Goal: Task Accomplishment & Management: Use online tool/utility

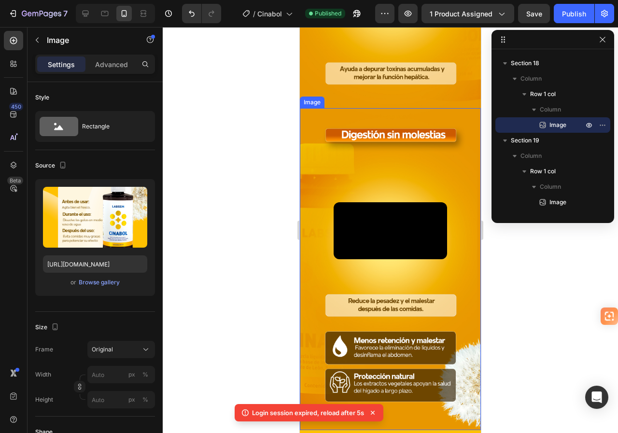
scroll to position [627, 0]
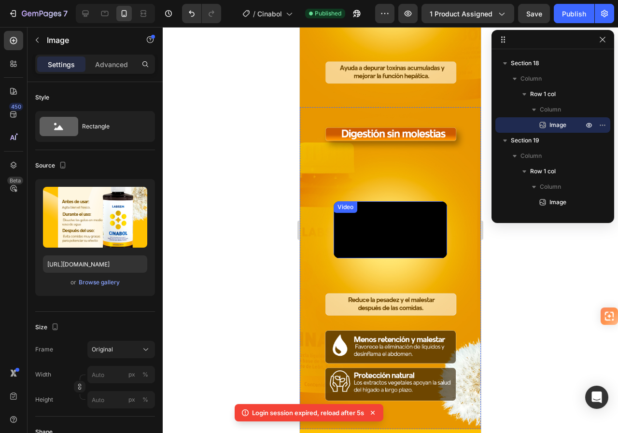
click at [363, 236] on video at bounding box center [390, 229] width 113 height 57
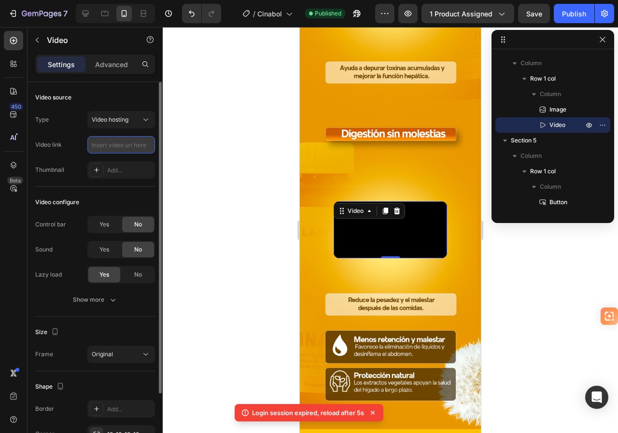
scroll to position [0, 0]
click at [129, 145] on input "text" at bounding box center [121, 144] width 68 height 17
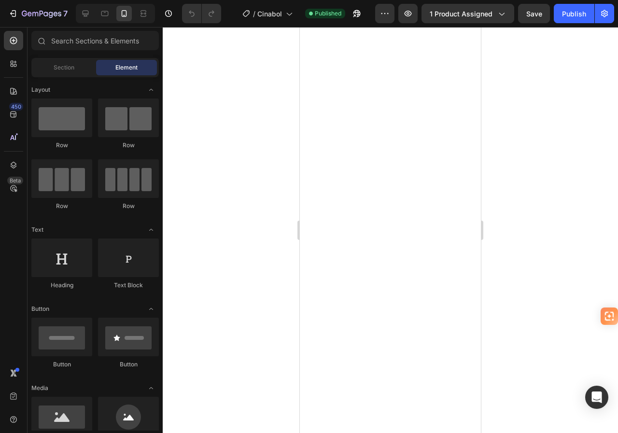
scroll to position [676, 0]
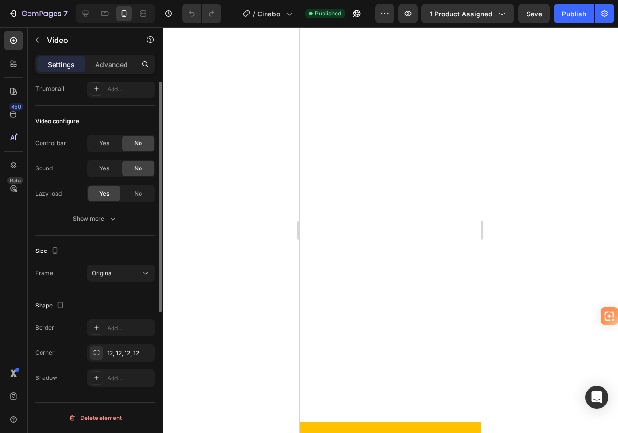
scroll to position [0, 0]
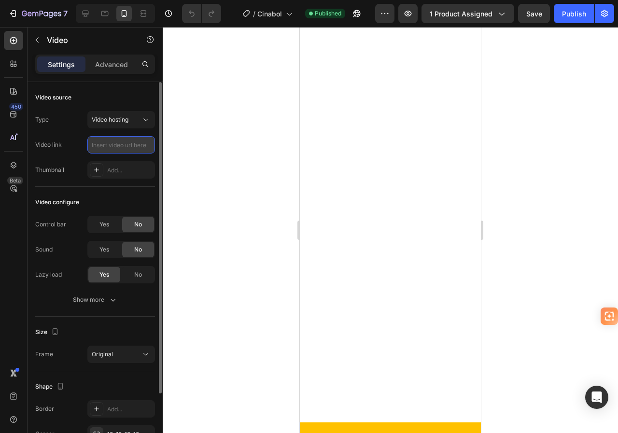
drag, startPoint x: 145, startPoint y: 144, endPoint x: 137, endPoint y: 147, distance: 9.2
click at [125, 149] on input "text" at bounding box center [121, 144] width 68 height 17
paste input "[URL][DOMAIN_NAME]"
type input "[URL][DOMAIN_NAME]"
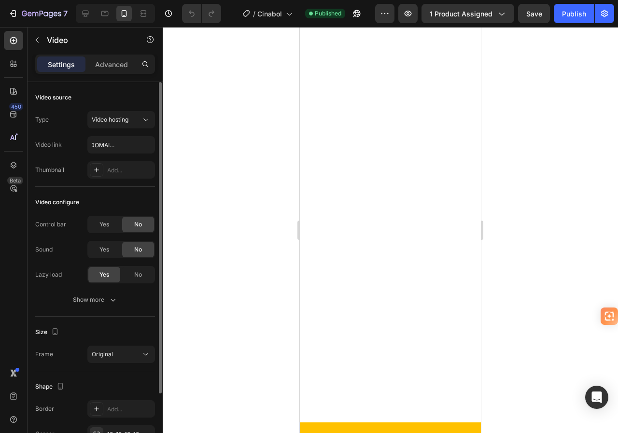
click at [126, 97] on div "Video source" at bounding box center [95, 97] width 120 height 15
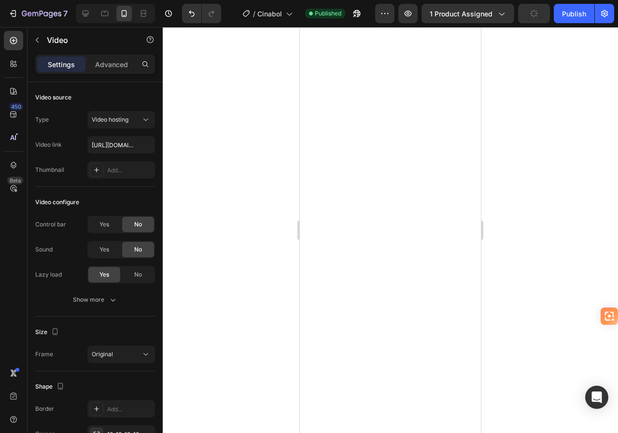
scroll to position [531, 0]
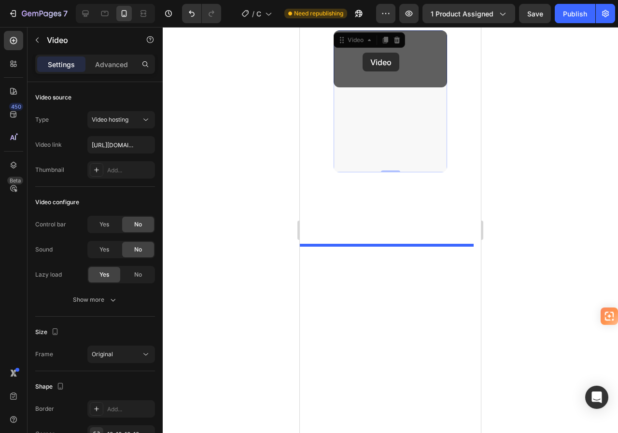
drag, startPoint x: 346, startPoint y: 297, endPoint x: 362, endPoint y: 53, distance: 245.3
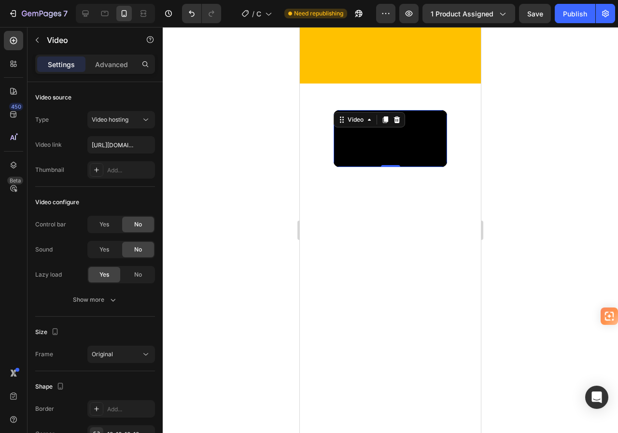
scroll to position [376, 0]
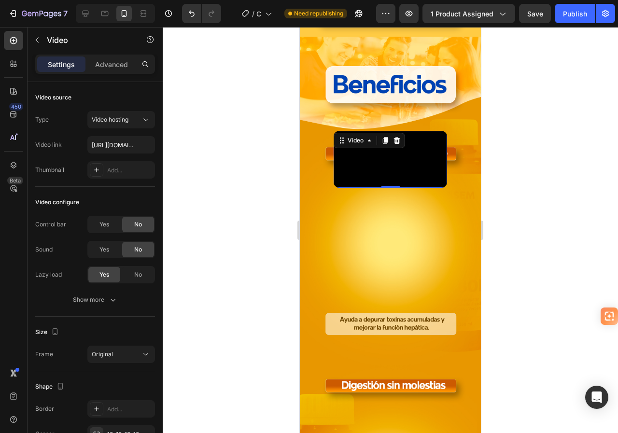
click at [369, 186] on video at bounding box center [390, 159] width 113 height 57
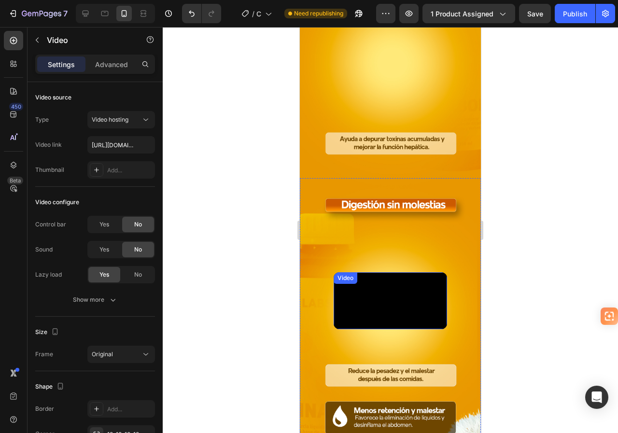
scroll to position [666, 0]
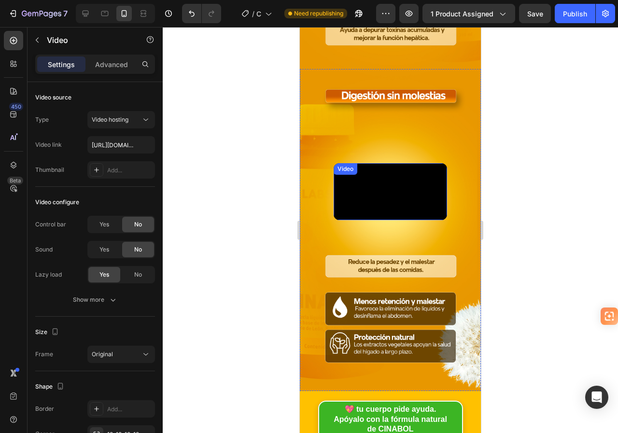
click at [371, 220] on video at bounding box center [390, 191] width 113 height 57
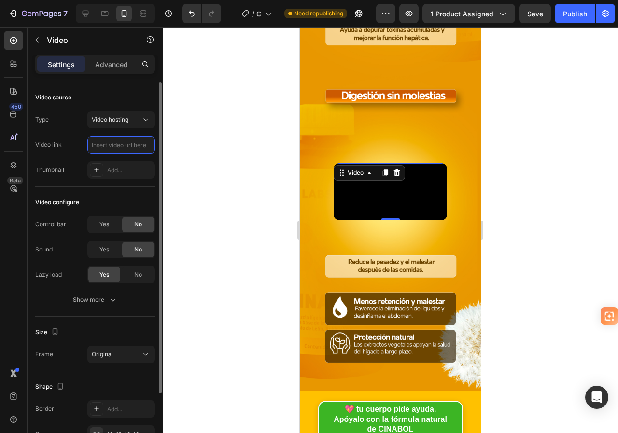
scroll to position [0, 0]
click at [121, 151] on input "text" at bounding box center [121, 144] width 68 height 17
paste input "[URL][DOMAIN_NAME]"
type input "[URL][DOMAIN_NAME]"
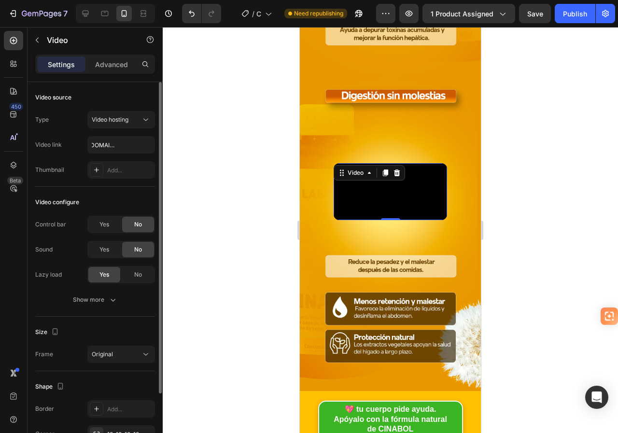
click at [124, 94] on div "Video source" at bounding box center [95, 97] width 120 height 15
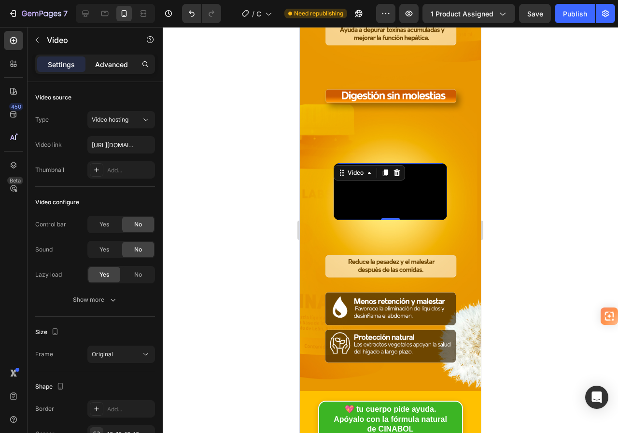
click at [107, 63] on p "Advanced" at bounding box center [111, 64] width 33 height 10
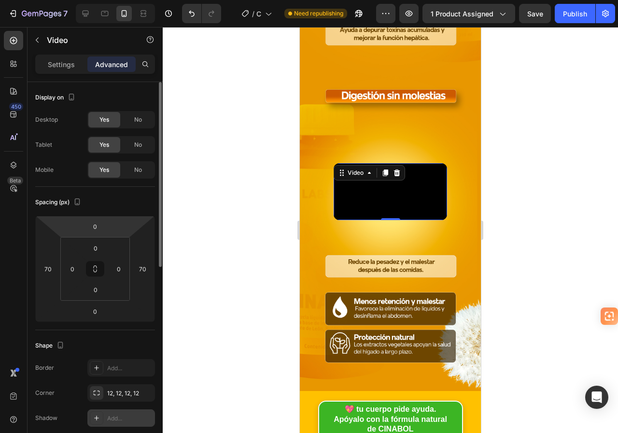
scroll to position [193, 0]
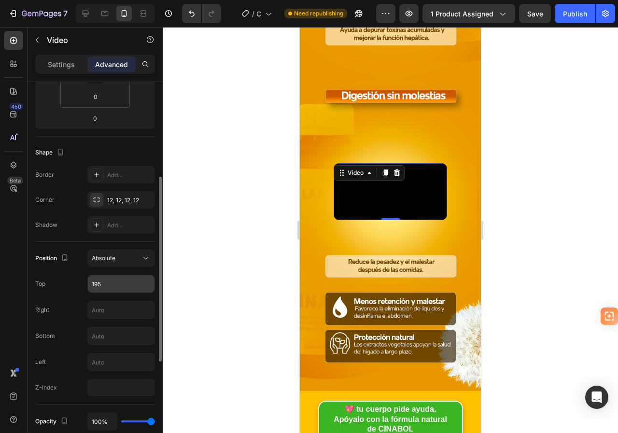
click at [95, 282] on input "195" at bounding box center [121, 283] width 67 height 17
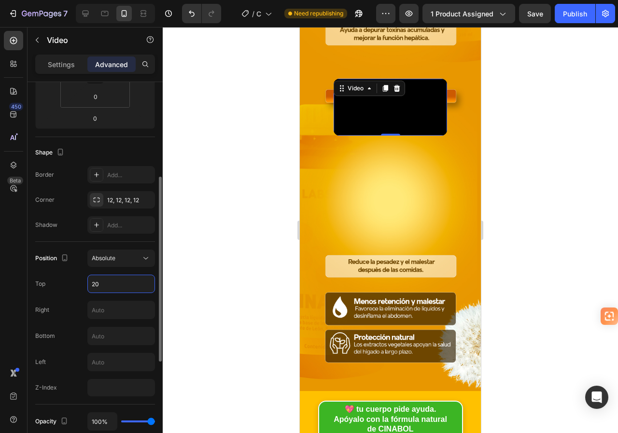
click at [95, 282] on input "20" at bounding box center [121, 283] width 67 height 17
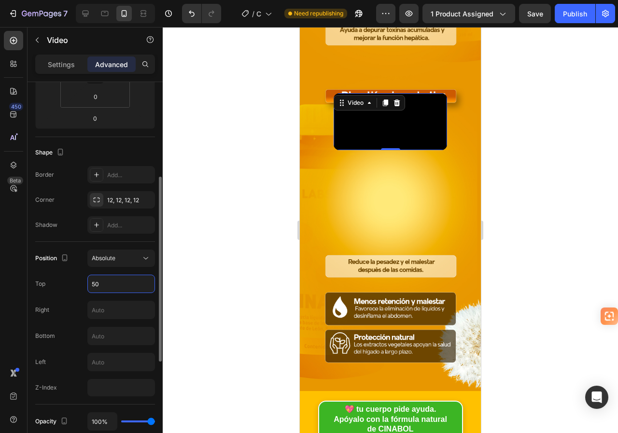
click at [96, 280] on input "50" at bounding box center [121, 283] width 67 height 17
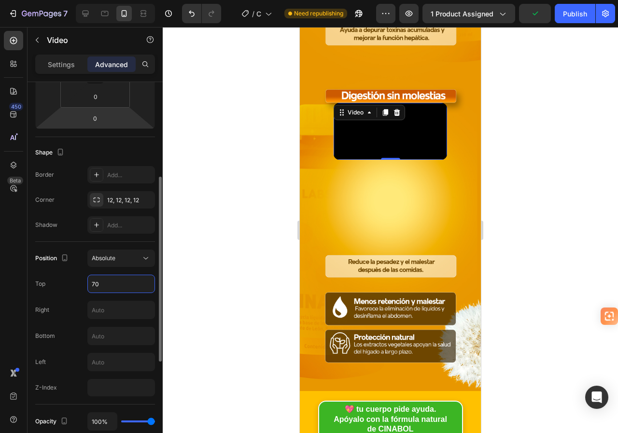
scroll to position [48, 0]
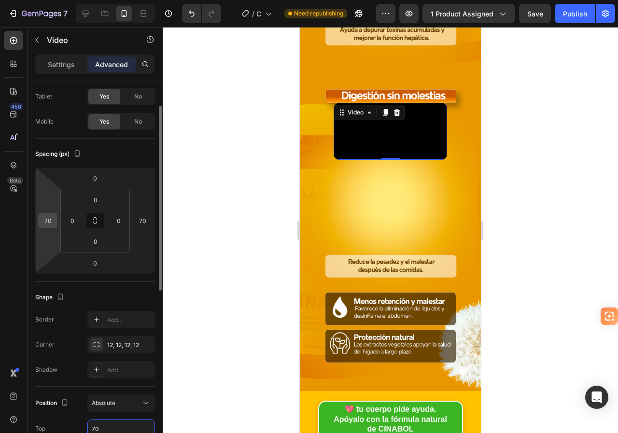
type input "70"
click at [50, 221] on input "70" at bounding box center [48, 220] width 14 height 14
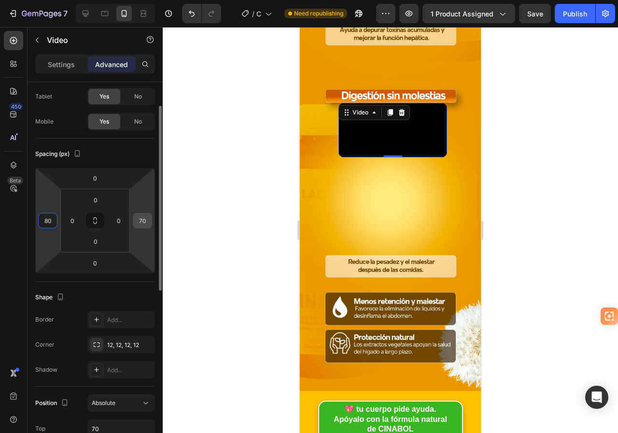
type input "80"
click at [142, 218] on input "70" at bounding box center [142, 220] width 14 height 14
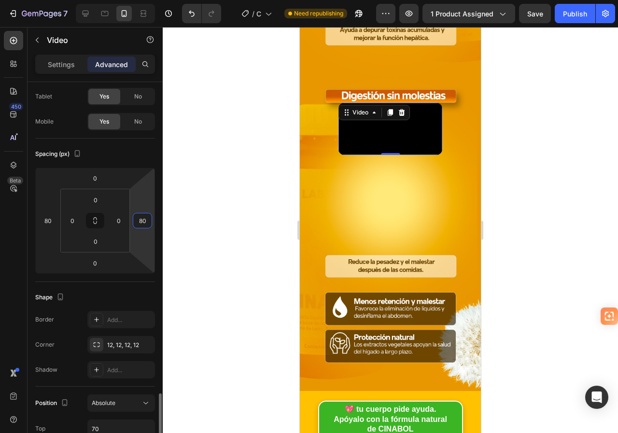
scroll to position [241, 0]
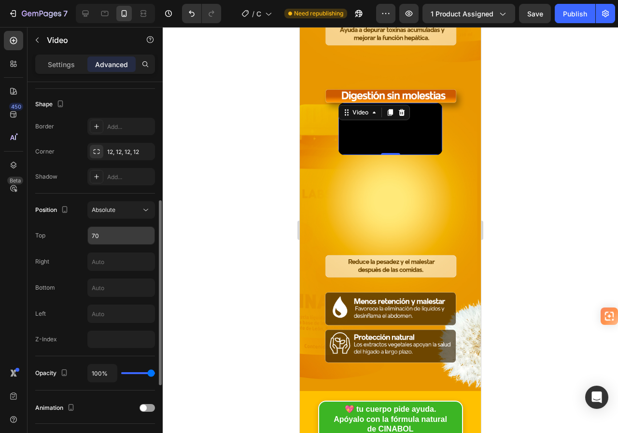
type input "80"
click at [91, 240] on input "70" at bounding box center [121, 235] width 67 height 17
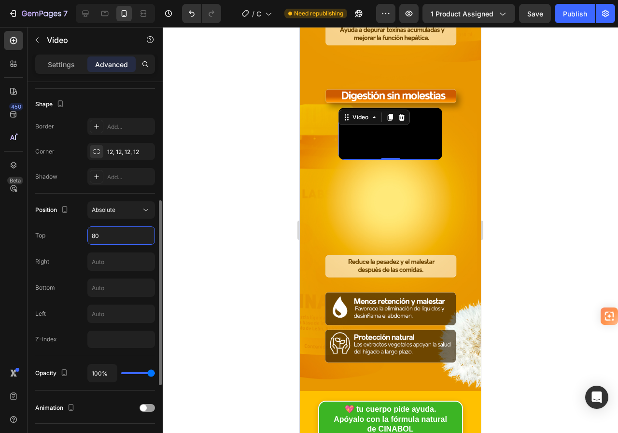
click at [93, 237] on input "80" at bounding box center [121, 235] width 67 height 17
click at [93, 237] on input "90" at bounding box center [121, 235] width 67 height 17
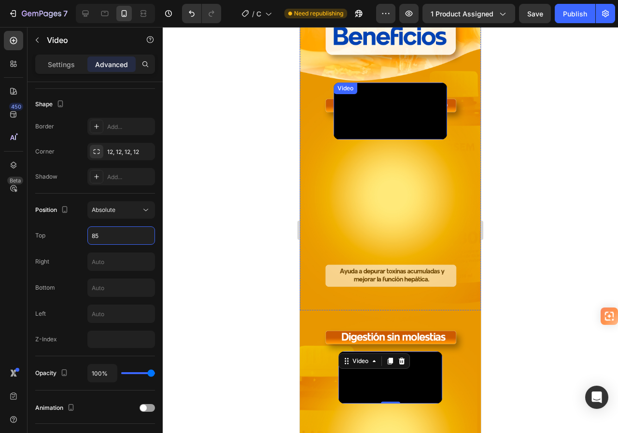
type input "85"
click at [401, 351] on video at bounding box center [390, 377] width 104 height 52
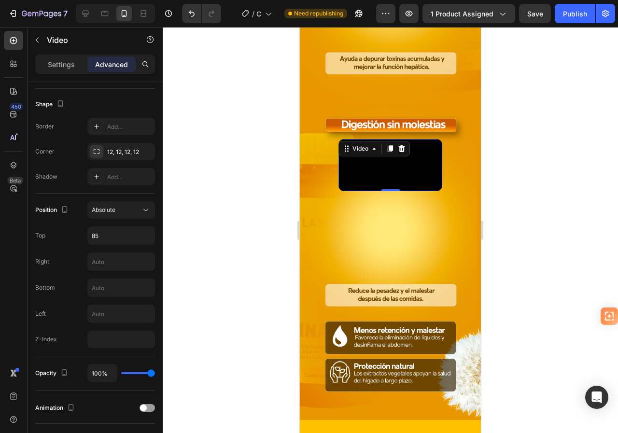
scroll to position [135, 0]
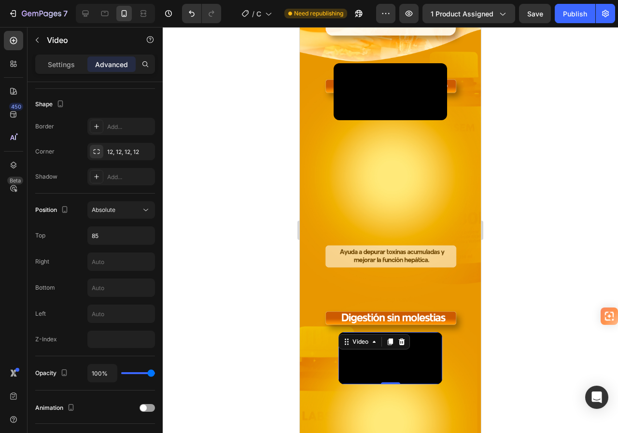
click at [390, 120] on video at bounding box center [390, 91] width 113 height 57
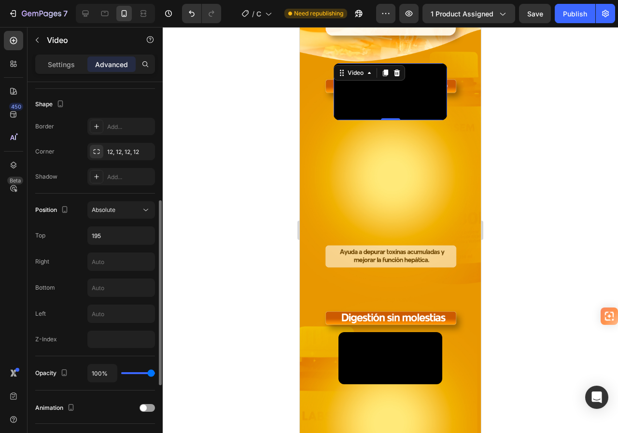
scroll to position [0, 0]
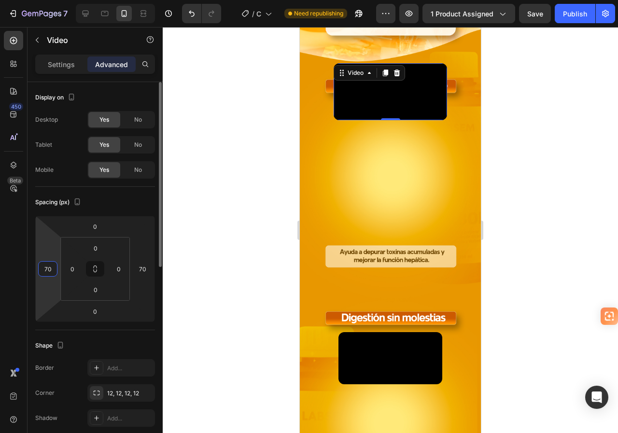
click at [48, 268] on input "70" at bounding box center [48, 269] width 14 height 14
click at [47, 268] on input "70" at bounding box center [48, 269] width 14 height 14
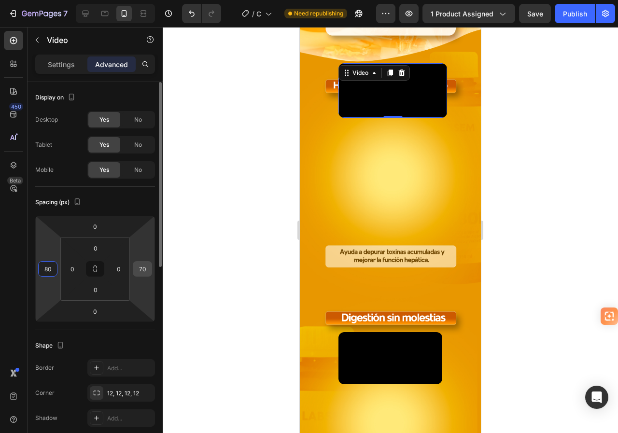
type input "80"
click at [144, 268] on input "70" at bounding box center [142, 269] width 14 height 14
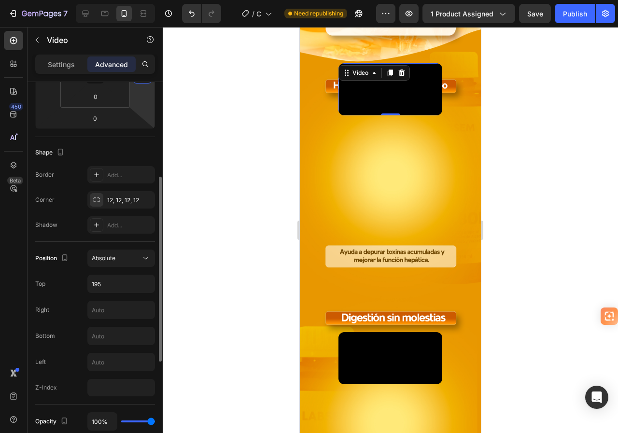
scroll to position [241, 0]
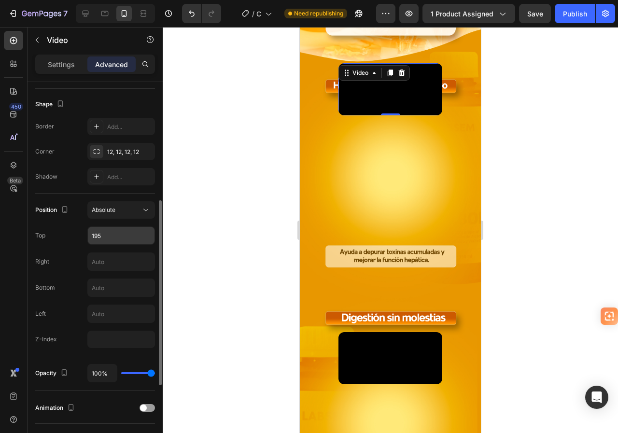
type input "80"
click at [97, 238] on input "195" at bounding box center [121, 235] width 67 height 17
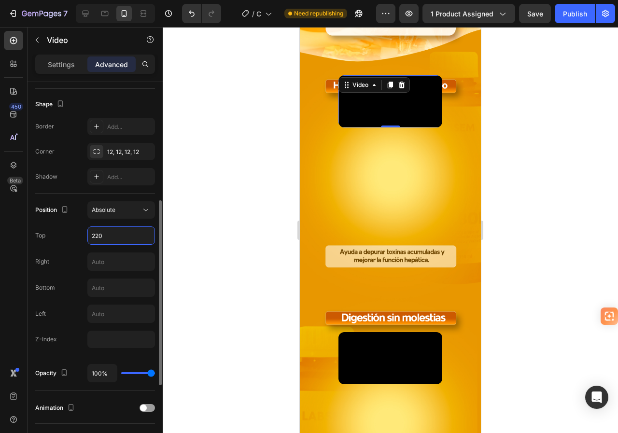
click at [99, 237] on input "220" at bounding box center [121, 235] width 67 height 17
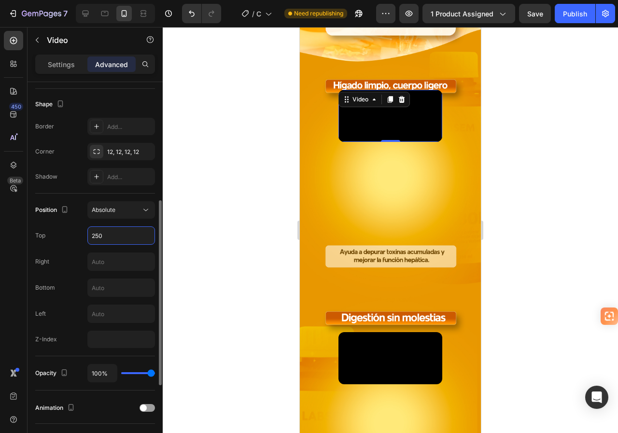
click at [99, 237] on input "250" at bounding box center [121, 235] width 67 height 17
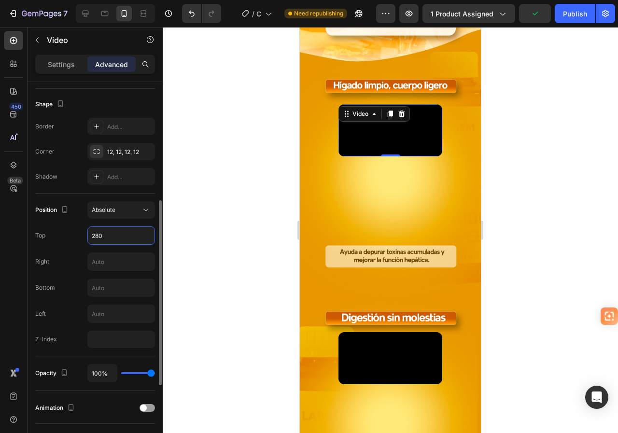
click at [99, 237] on input "280" at bounding box center [121, 235] width 67 height 17
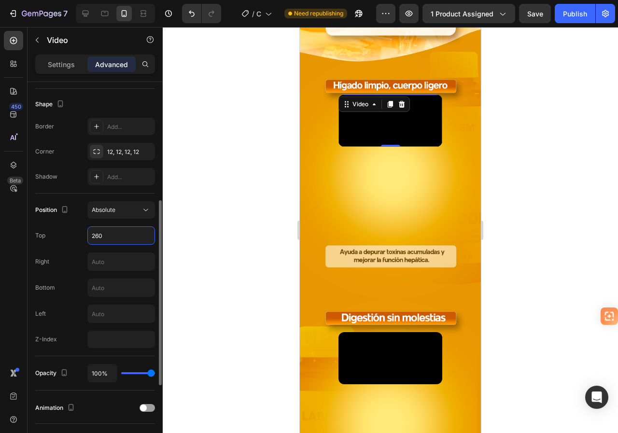
click at [99, 237] on input "260" at bounding box center [121, 235] width 67 height 17
click at [102, 236] on input "260" at bounding box center [121, 235] width 67 height 17
click at [102, 236] on input "270" at bounding box center [121, 235] width 67 height 17
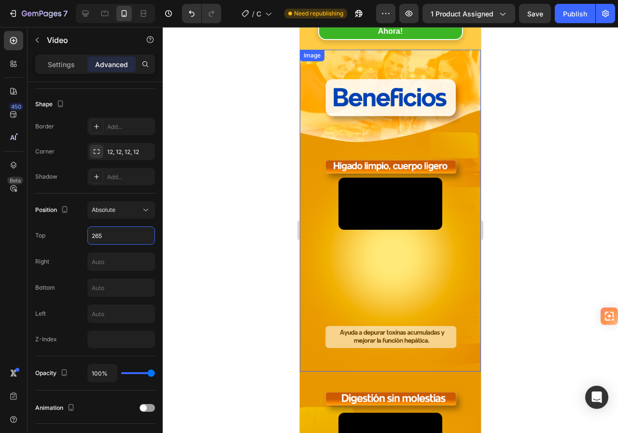
scroll to position [0, 0]
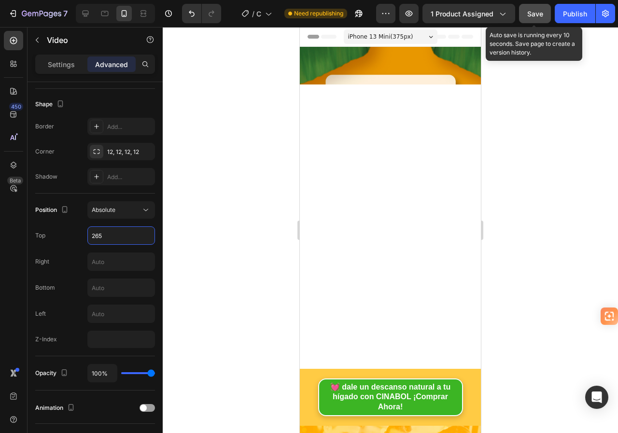
type input "265"
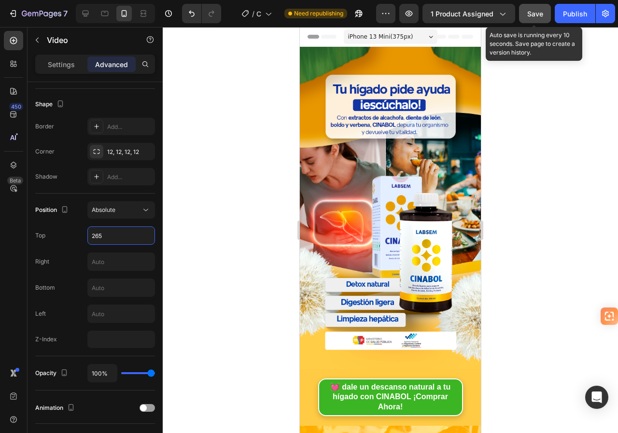
click at [531, 14] on span "Save" at bounding box center [535, 14] width 16 height 8
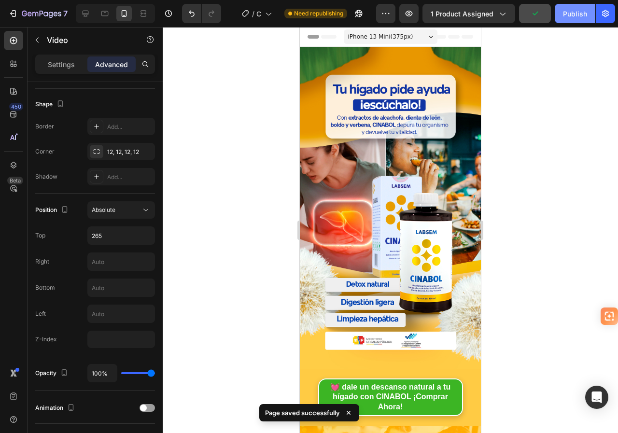
click at [571, 18] on div "Publish" at bounding box center [575, 14] width 24 height 10
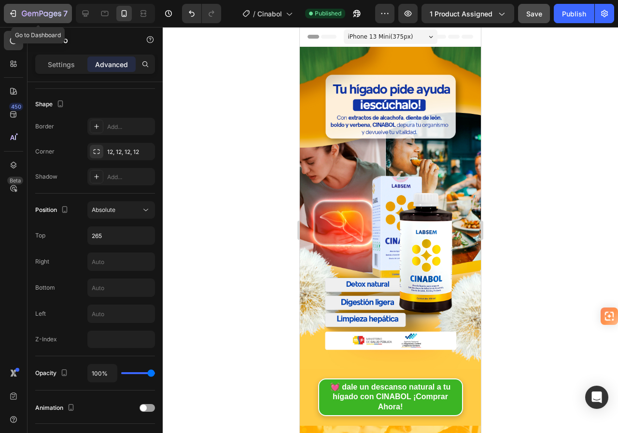
click at [18, 12] on div "7" at bounding box center [37, 14] width 59 height 12
